Goal: Transaction & Acquisition: Purchase product/service

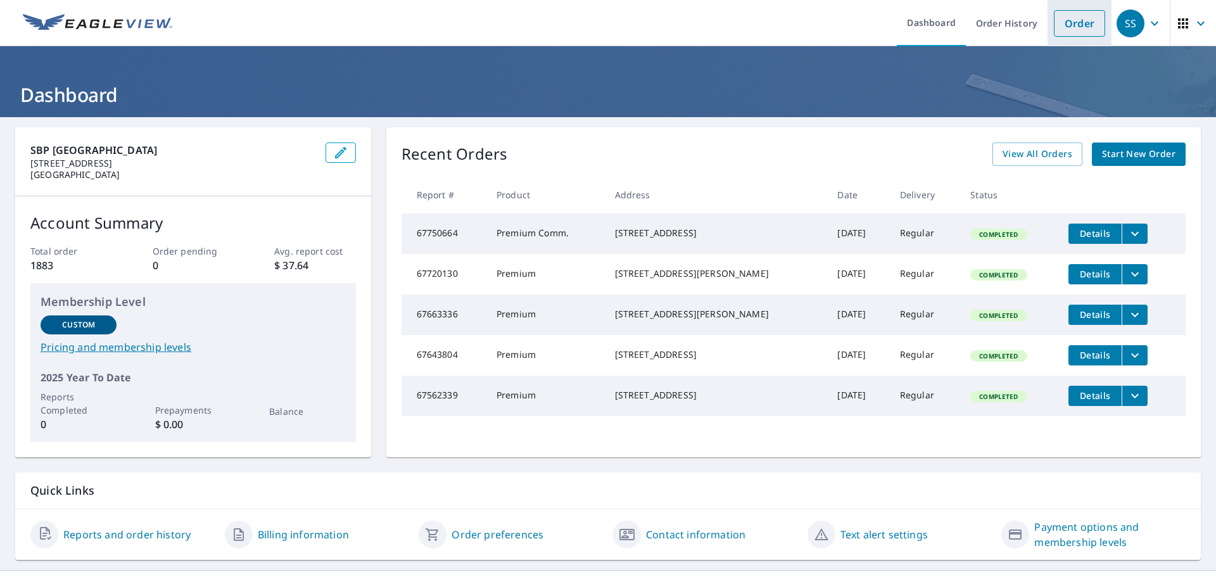
click at [1072, 25] on link "Order" at bounding box center [1079, 23] width 51 height 27
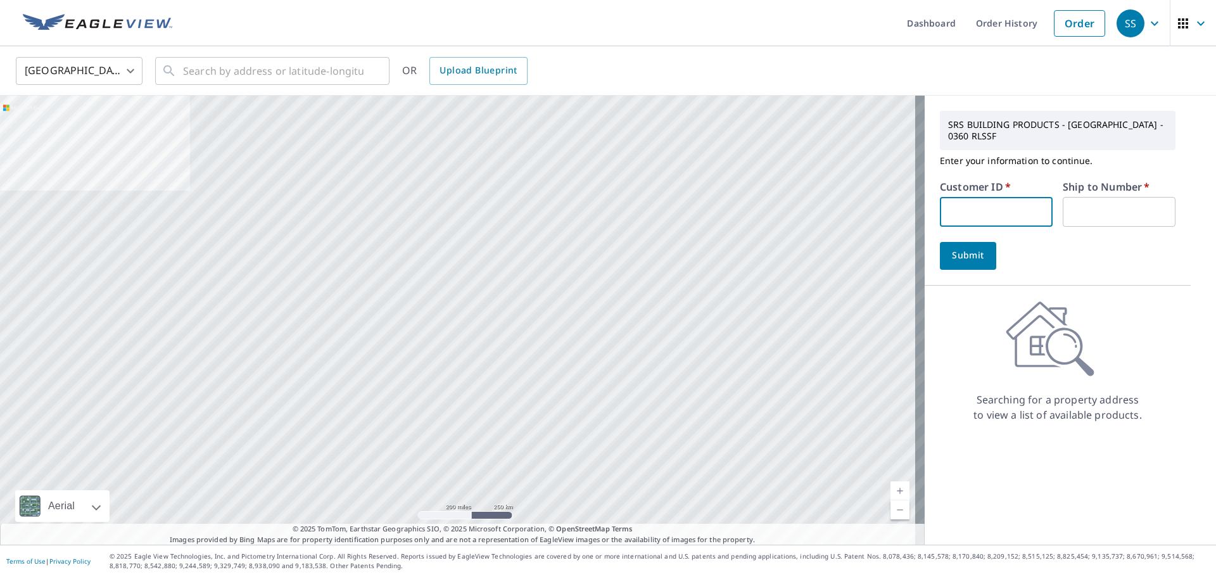
click at [1004, 216] on input "text" at bounding box center [996, 212] width 113 height 30
type input "MCC360"
click at [1090, 212] on input "text" at bounding box center [1119, 212] width 113 height 30
type input "1"
click at [950, 262] on span "Submit" at bounding box center [968, 256] width 36 height 16
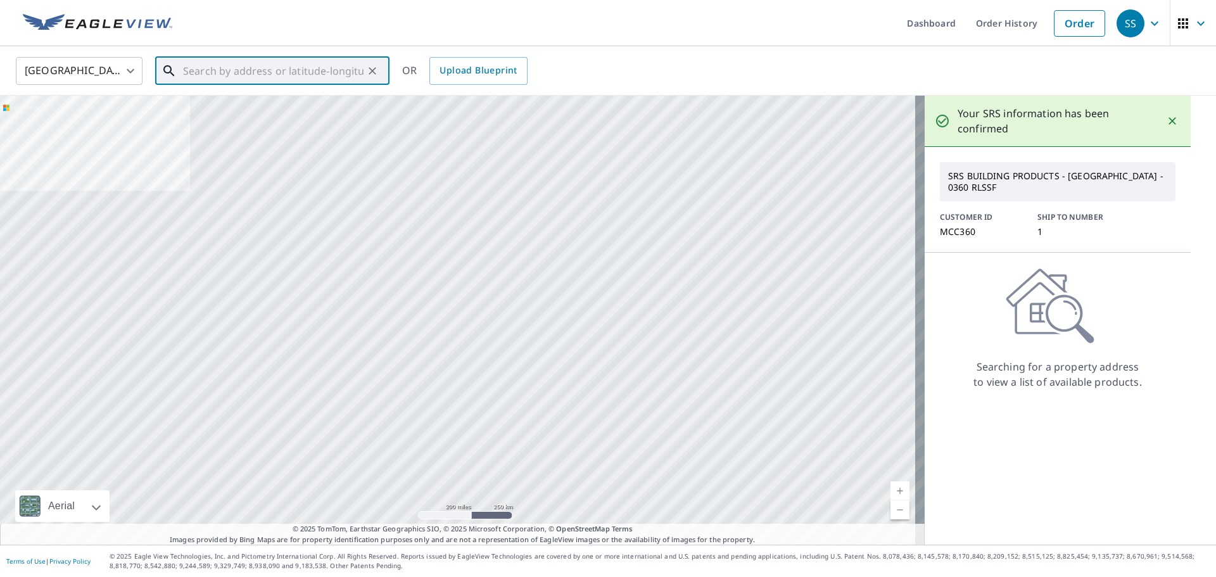
click at [303, 69] on input "text" at bounding box center [273, 70] width 181 height 35
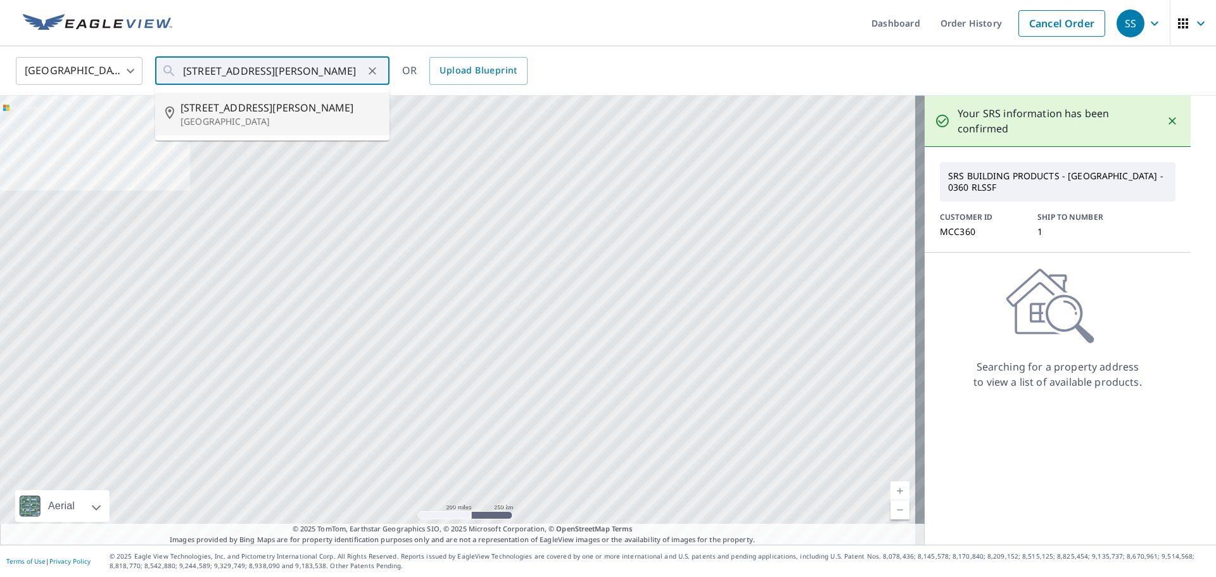
type input "[STREET_ADDRESS][PERSON_NAME]"
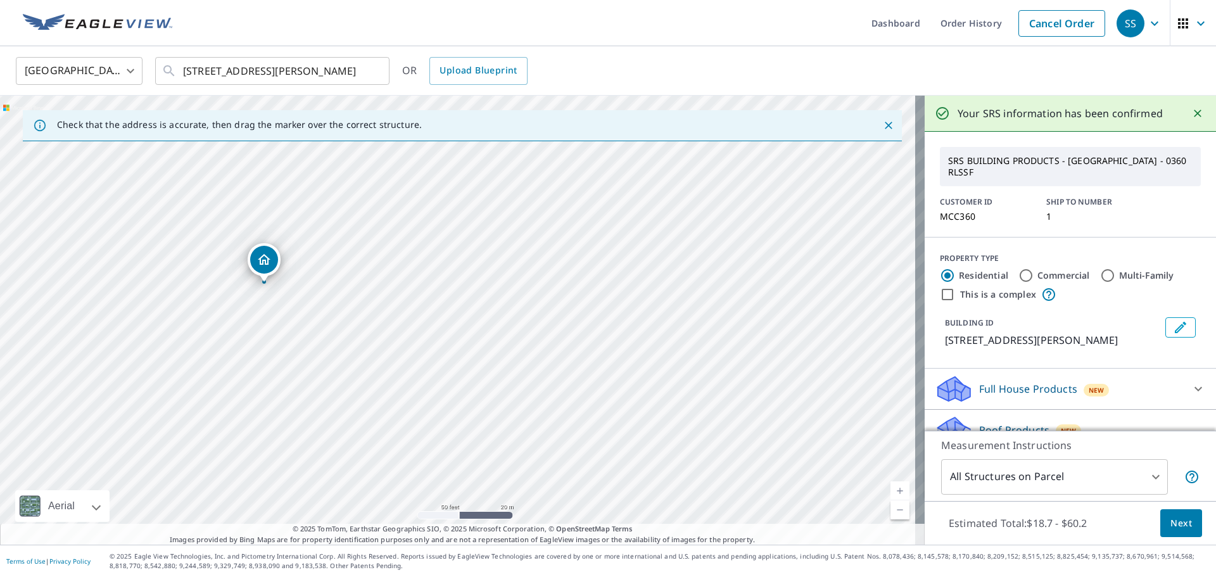
drag, startPoint x: 270, startPoint y: 293, endPoint x: 306, endPoint y: 308, distance: 38.6
click at [410, 358] on div "[STREET_ADDRESS][PERSON_NAME]" at bounding box center [462, 320] width 925 height 449
drag, startPoint x: 266, startPoint y: 267, endPoint x: 262, endPoint y: 273, distance: 7.2
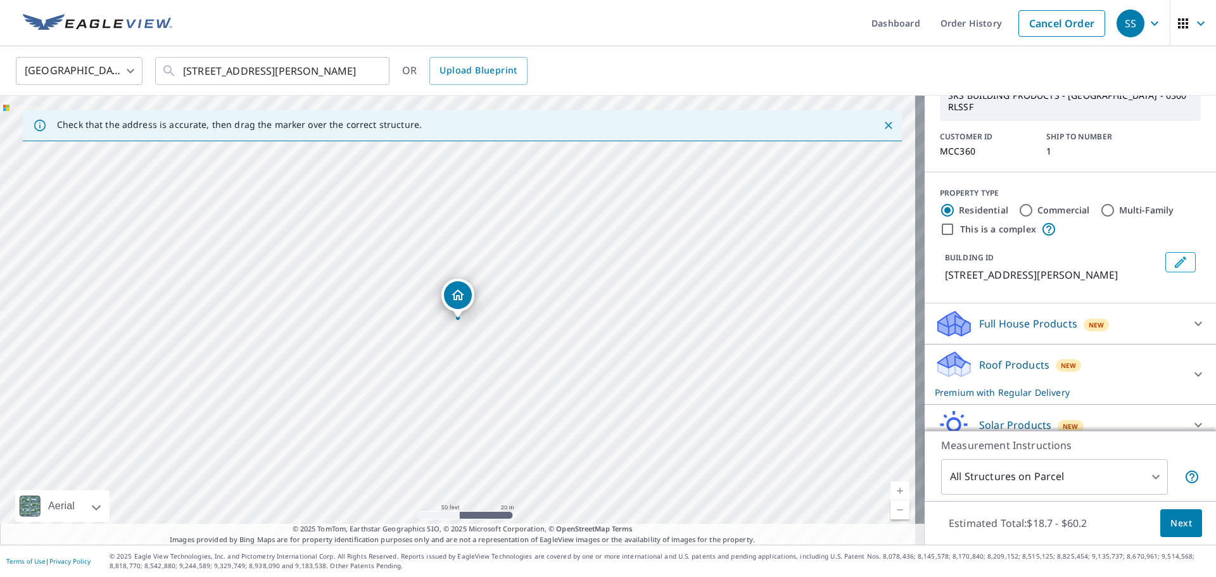
scroll to position [137, 0]
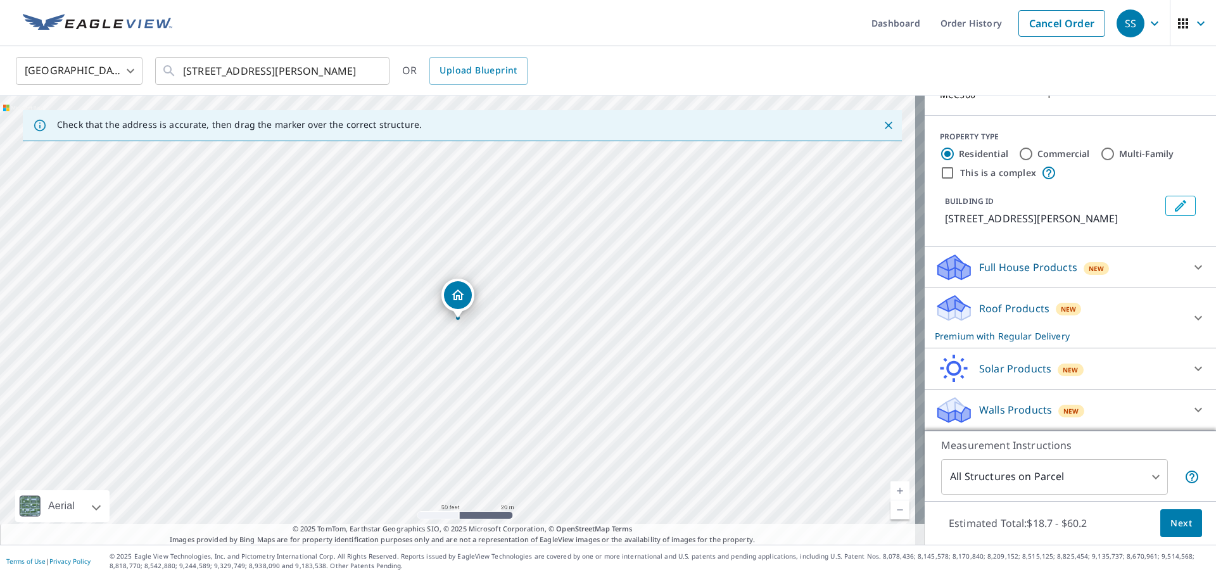
click at [1183, 526] on button "Next" at bounding box center [1181, 523] width 42 height 29
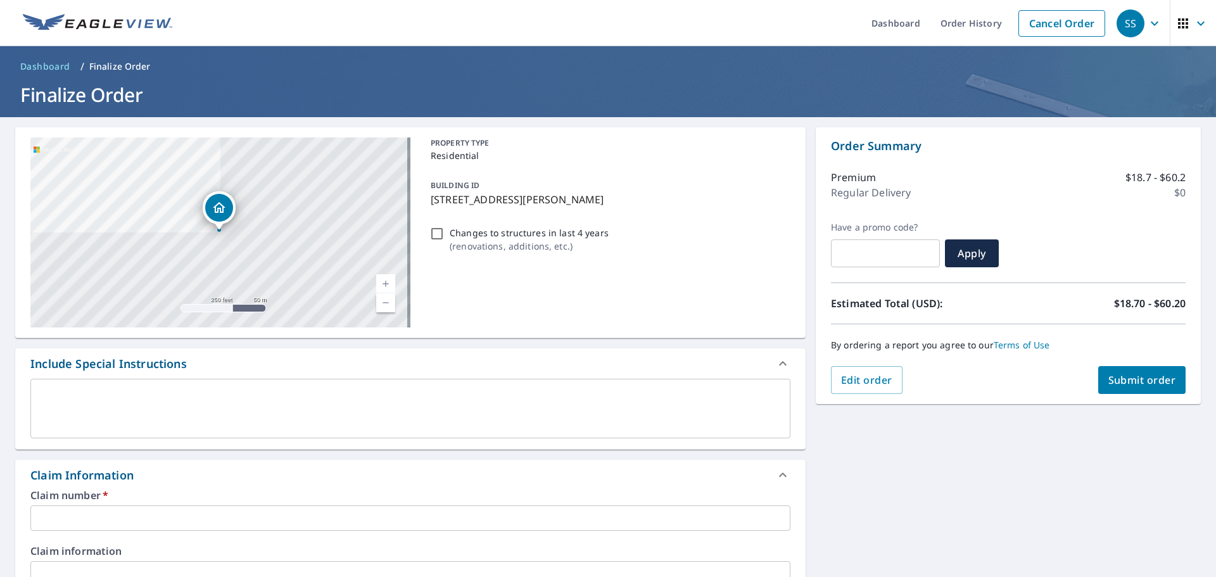
click at [234, 519] on input "text" at bounding box center [410, 517] width 760 height 25
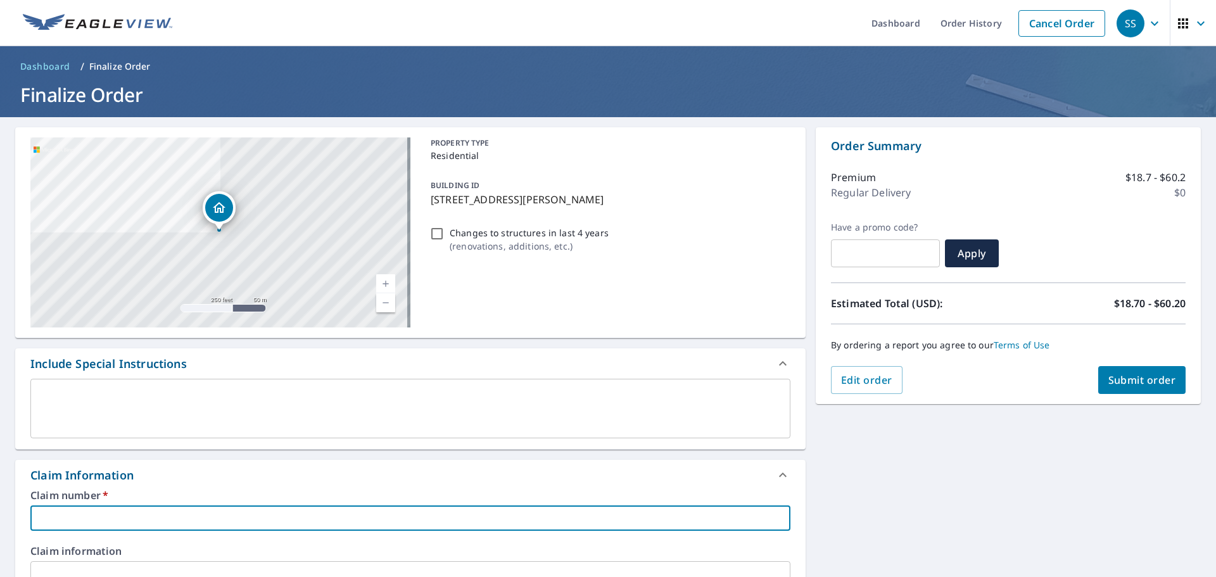
type input "MCC360"
checkbox input "true"
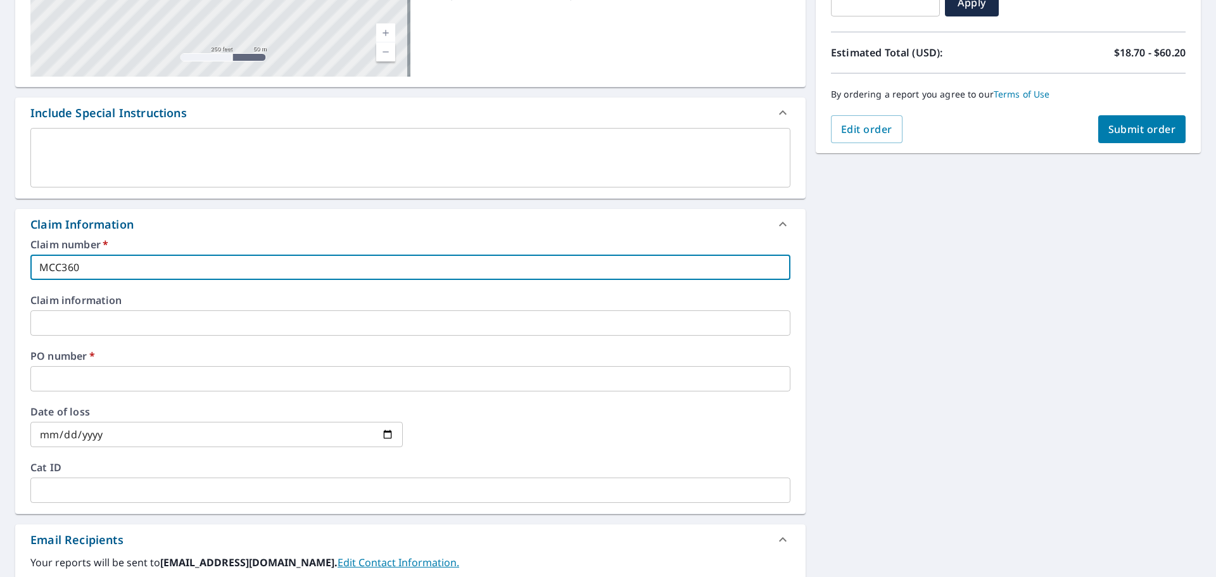
scroll to position [253, 0]
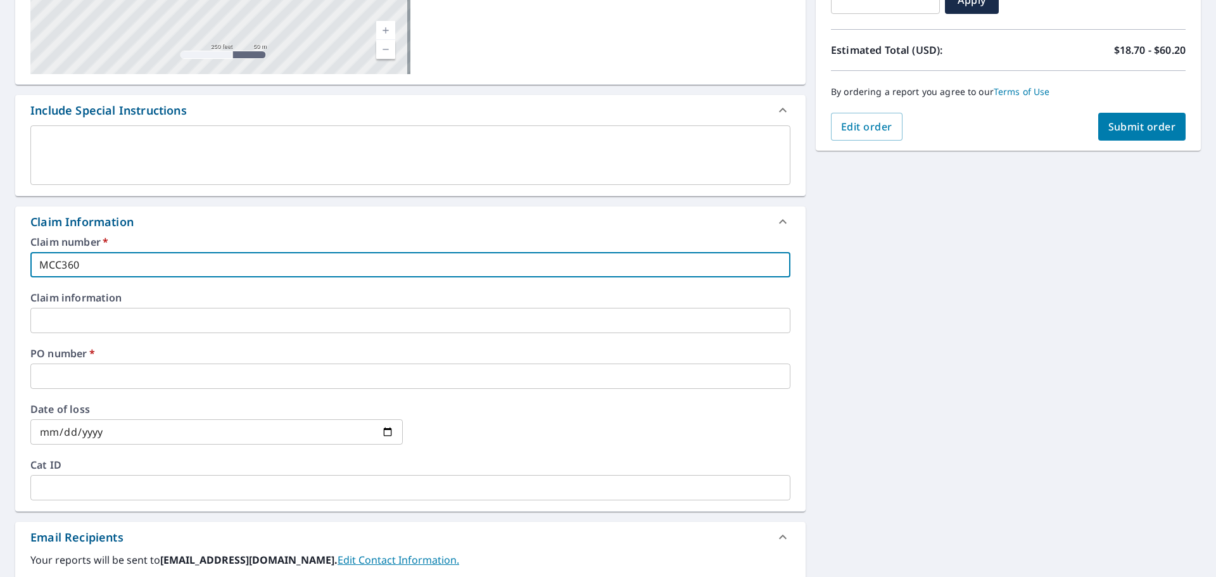
click at [170, 378] on input "text" at bounding box center [410, 376] width 760 height 25
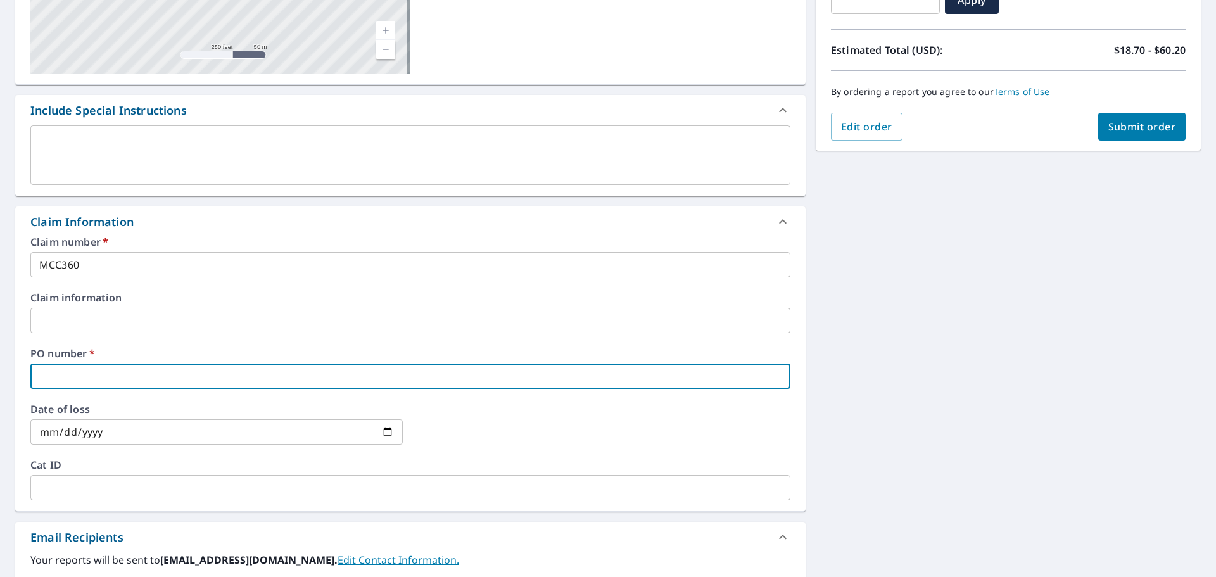
type input "7"
checkbox input "true"
type input "76"
checkbox input "true"
type input "76"
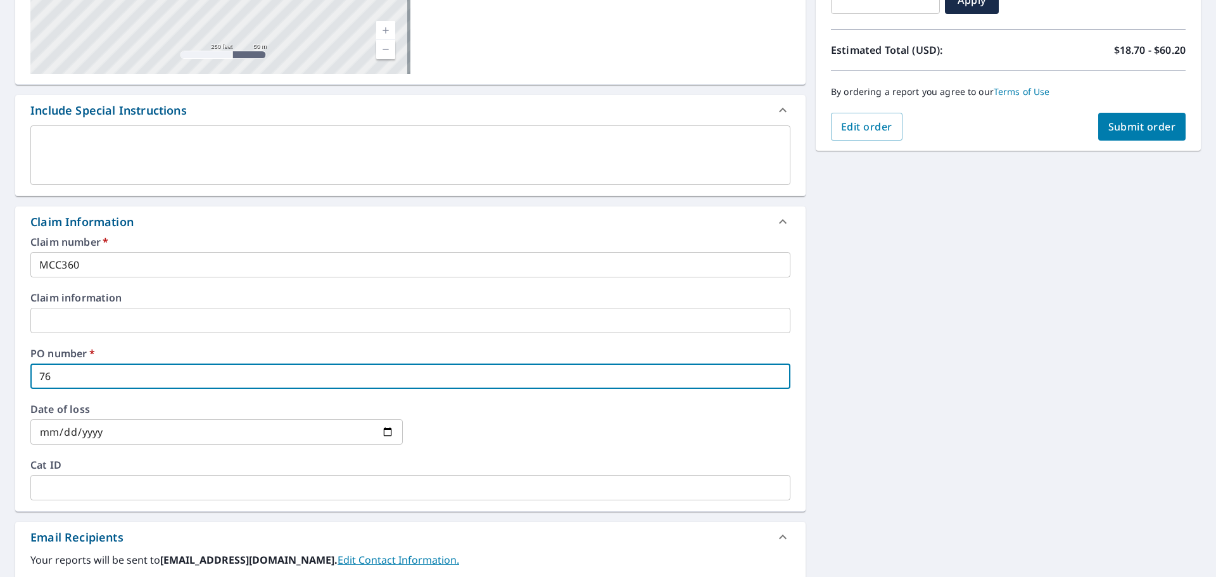
checkbox input "true"
type input "76 h"
checkbox input "true"
type input "76 he"
checkbox input "true"
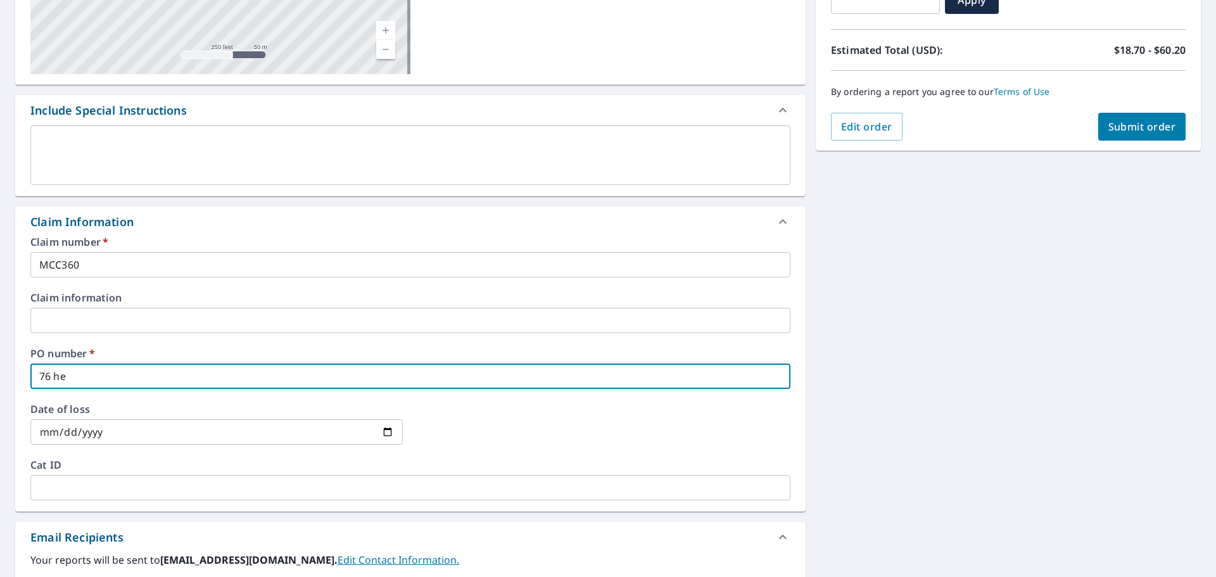
type input "76 her"
checkbox input "true"
type input "76 [PERSON_NAME]"
checkbox input "true"
type input "76 herna"
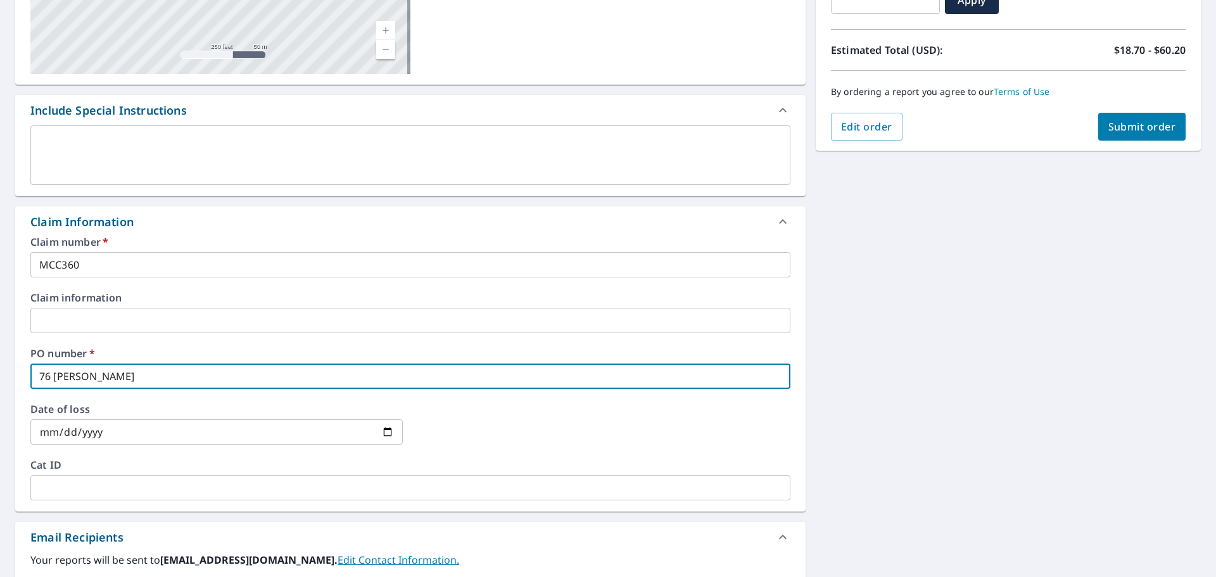
checkbox input "true"
type input "76 [PERSON_NAME]"
checkbox input "true"
type input "76 hernand"
checkbox input "true"
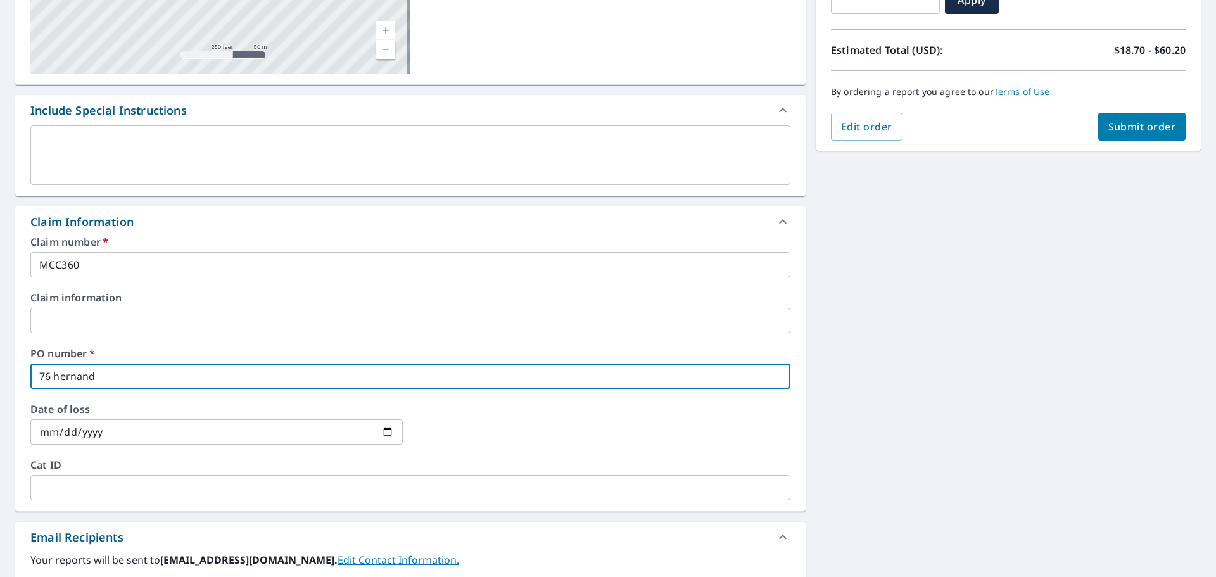
type input "76 [PERSON_NAME]"
checkbox input "true"
type input "76 [PERSON_NAME]"
checkbox input "true"
type input "76 [PERSON_NAME]"
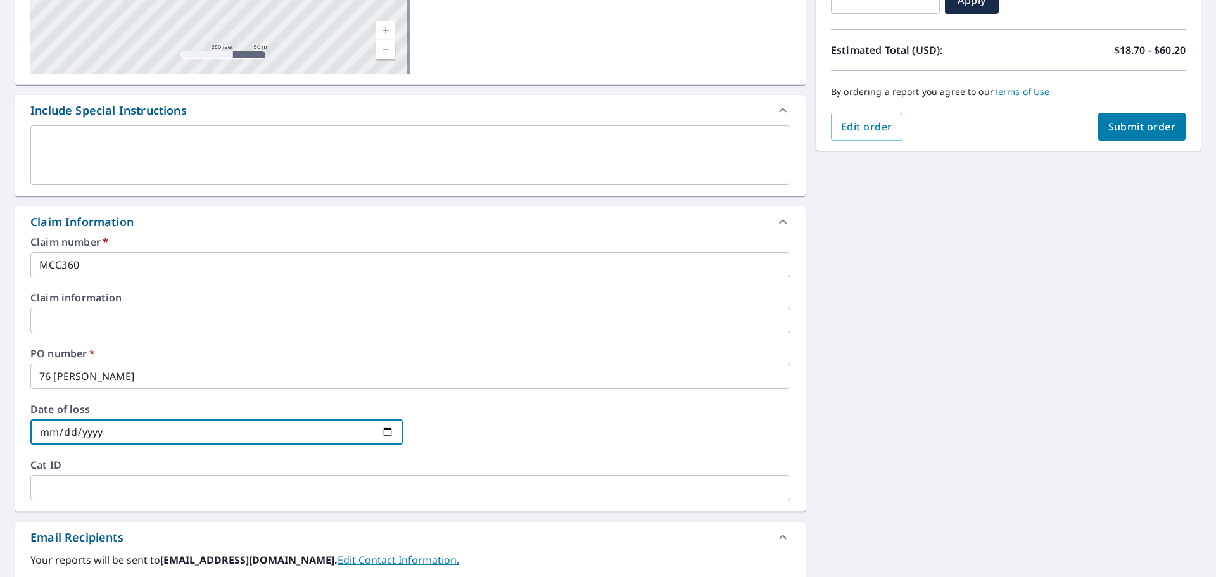
scroll to position [502, 0]
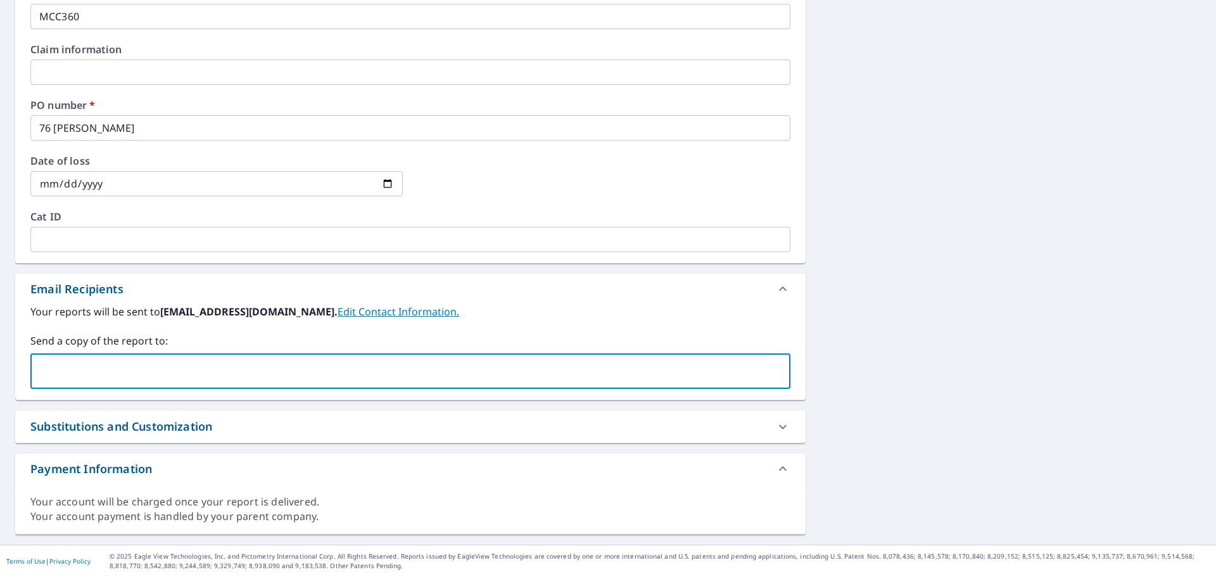
click at [236, 368] on input "text" at bounding box center [401, 371] width 730 height 24
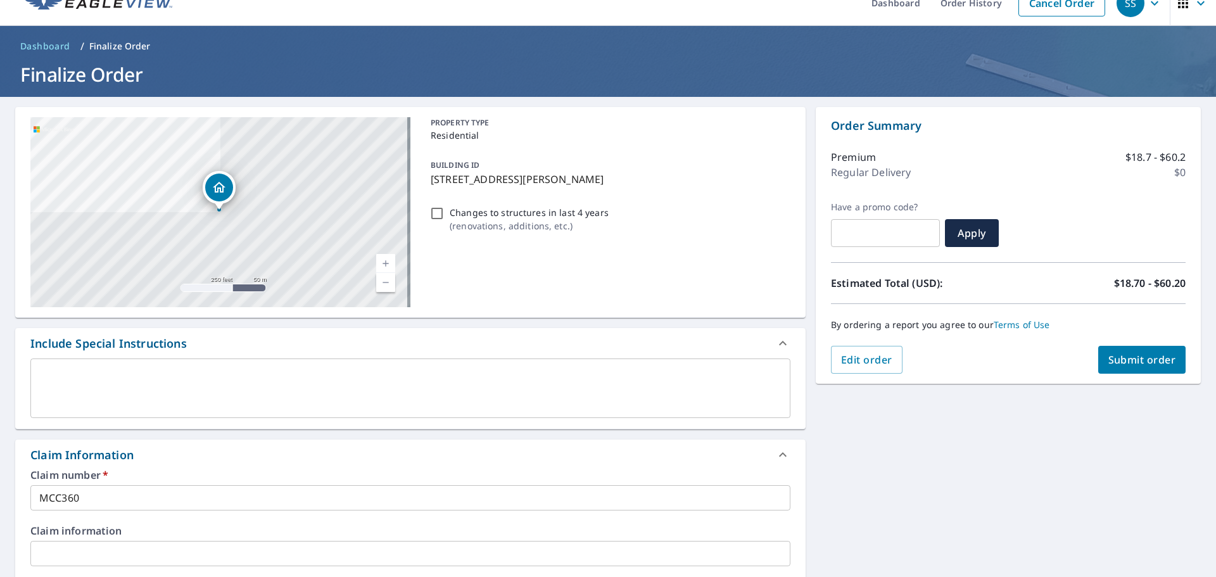
scroll to position [0, 0]
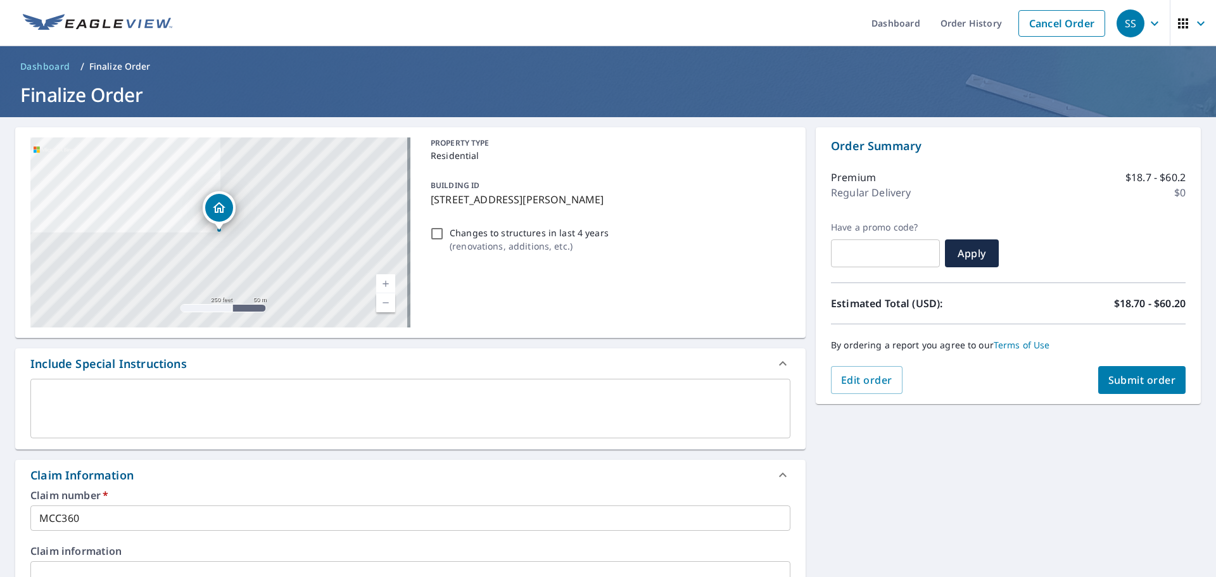
type input "[EMAIL_ADDRESS][DOMAIN_NAME]"
click at [1098, 383] on button "Submit order" at bounding box center [1142, 380] width 88 height 28
checkbox input "true"
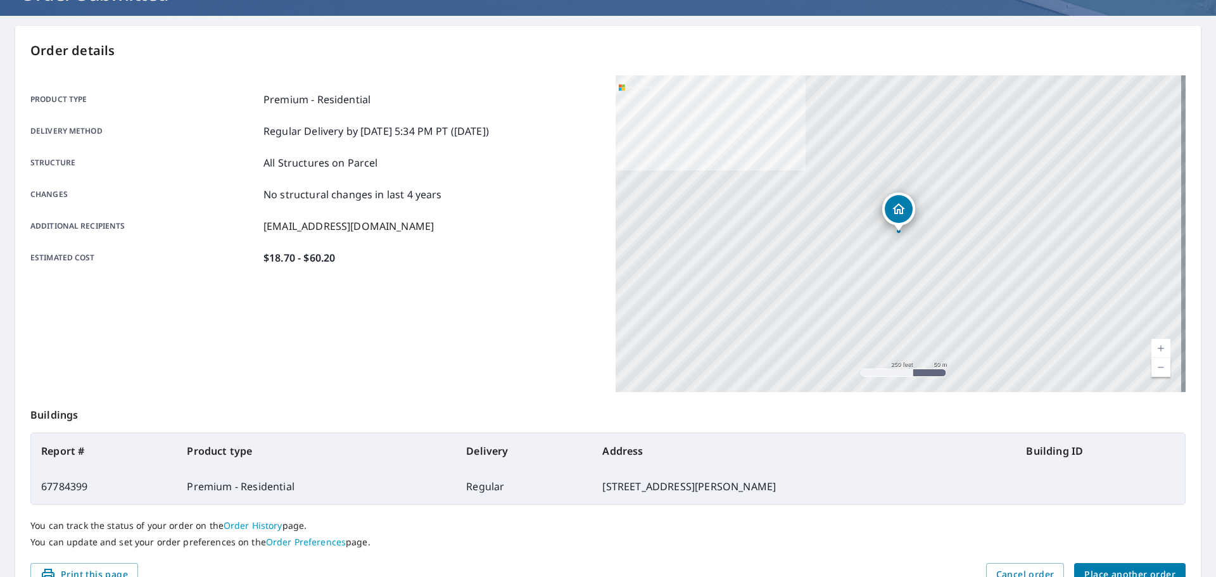
scroll to position [168, 0]
